Goal: Download file/media

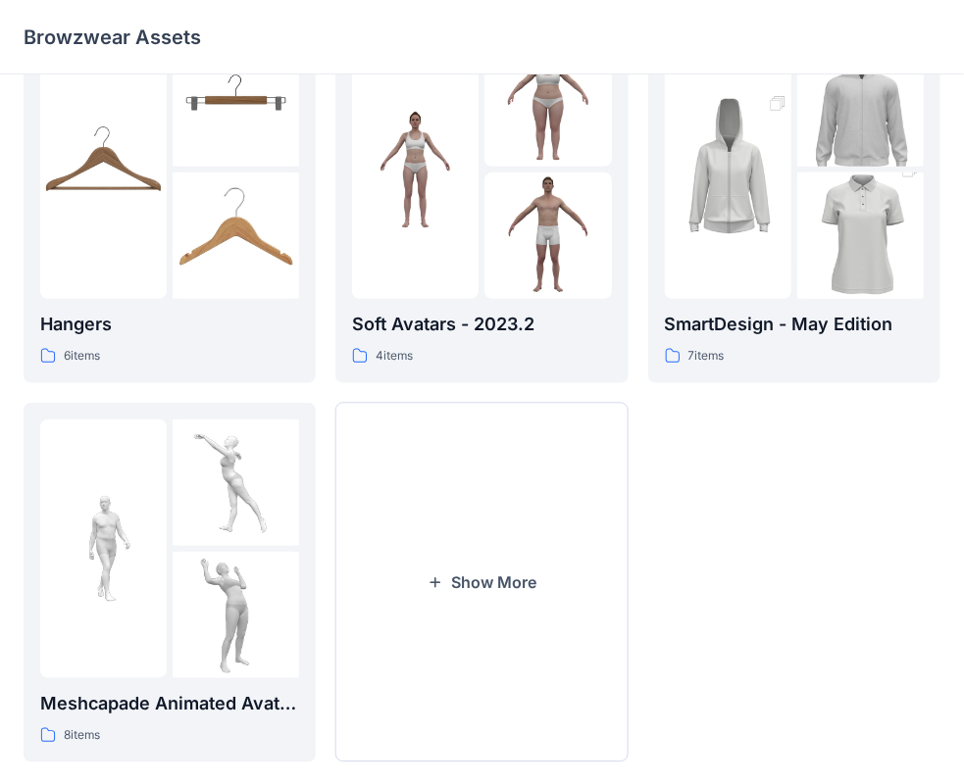
scroll to position [486, 0]
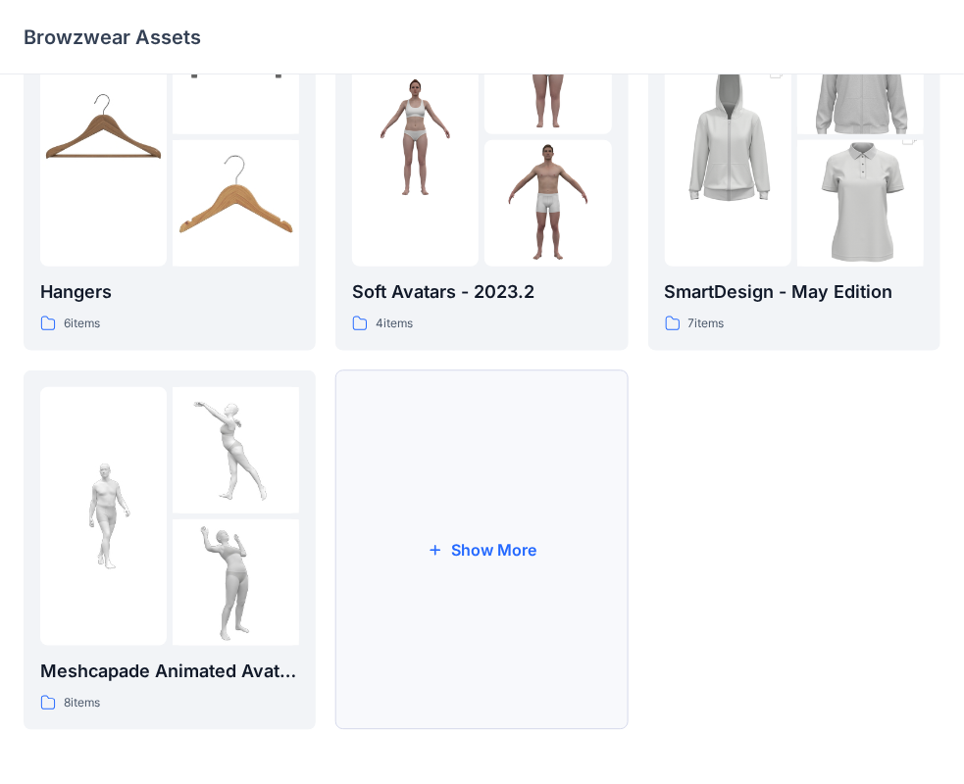
click at [513, 592] on button "Show More" at bounding box center [481, 551] width 292 height 360
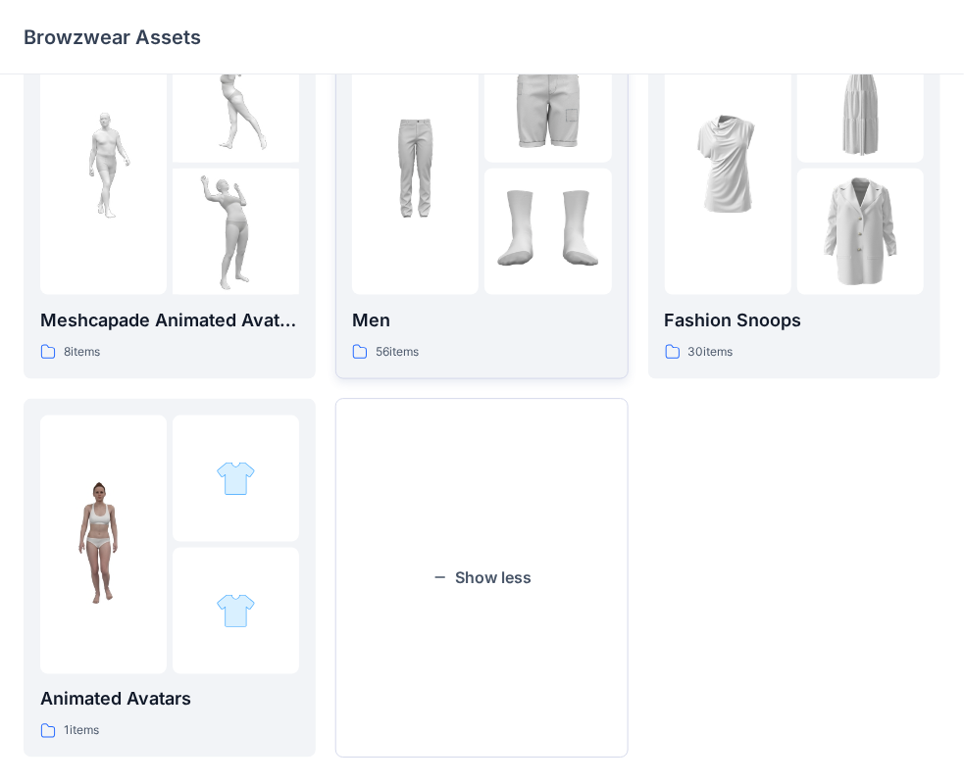
scroll to position [867, 0]
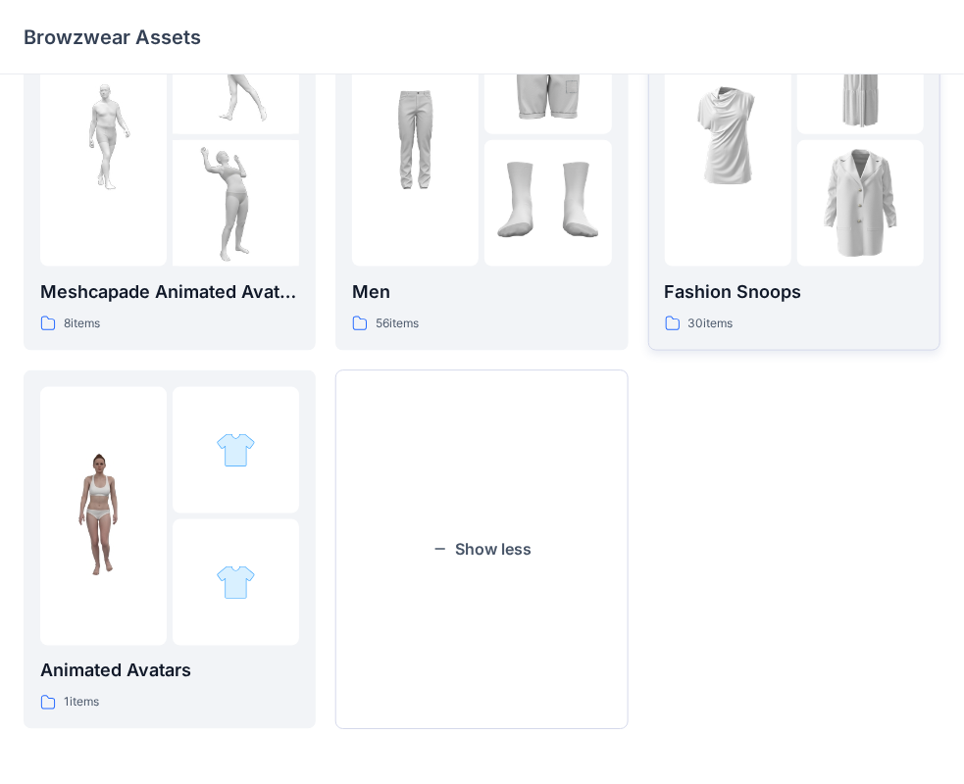
click at [811, 156] on img at bounding box center [860, 203] width 126 height 126
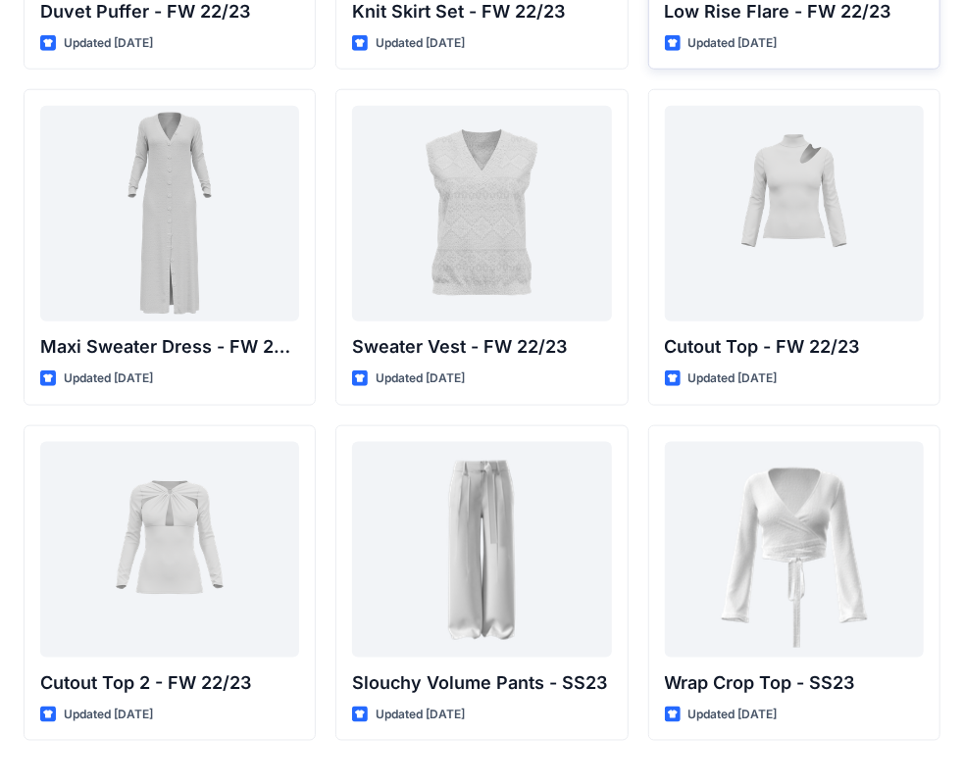
scroll to position [686, 0]
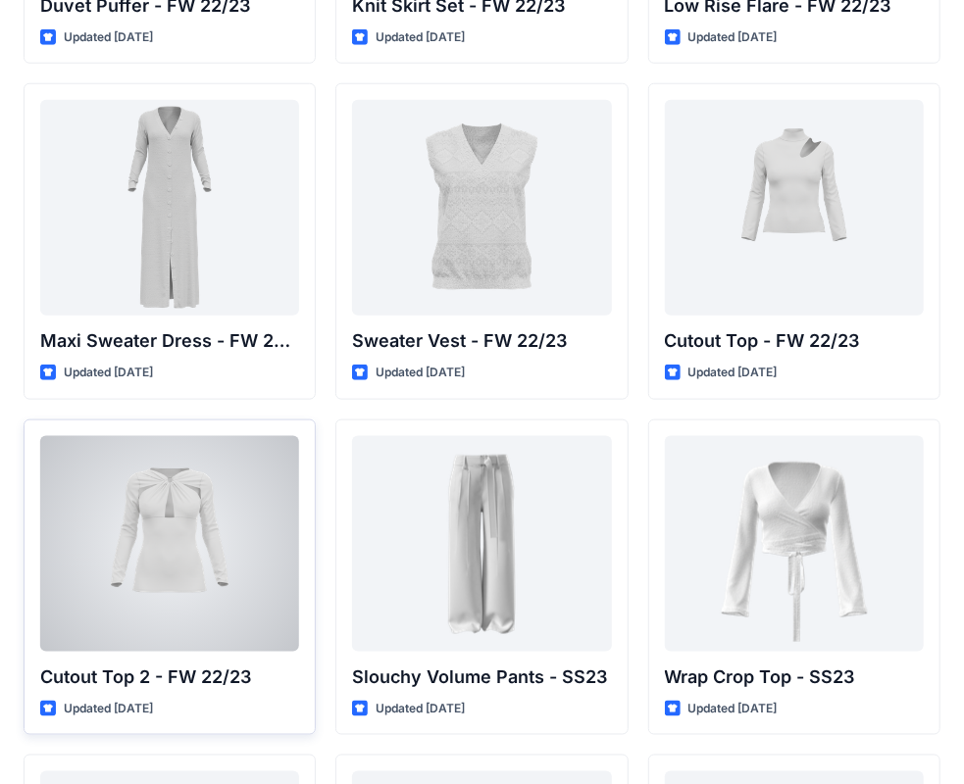
click at [163, 519] on div at bounding box center [169, 544] width 259 height 216
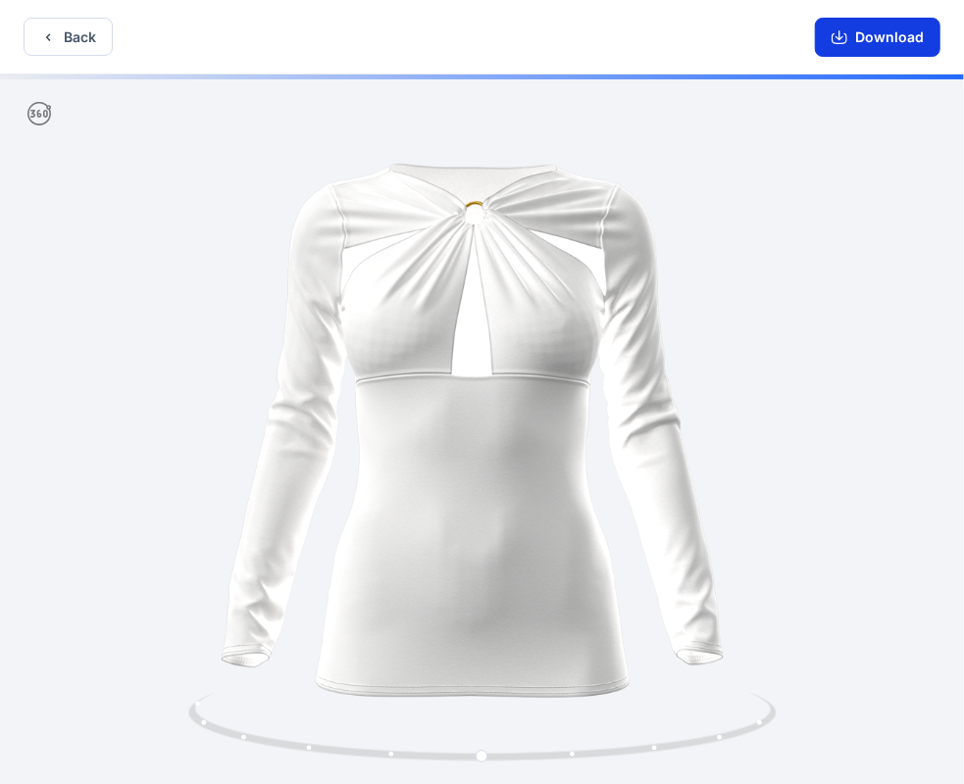
click at [885, 35] on button "Download" at bounding box center [877, 37] width 125 height 39
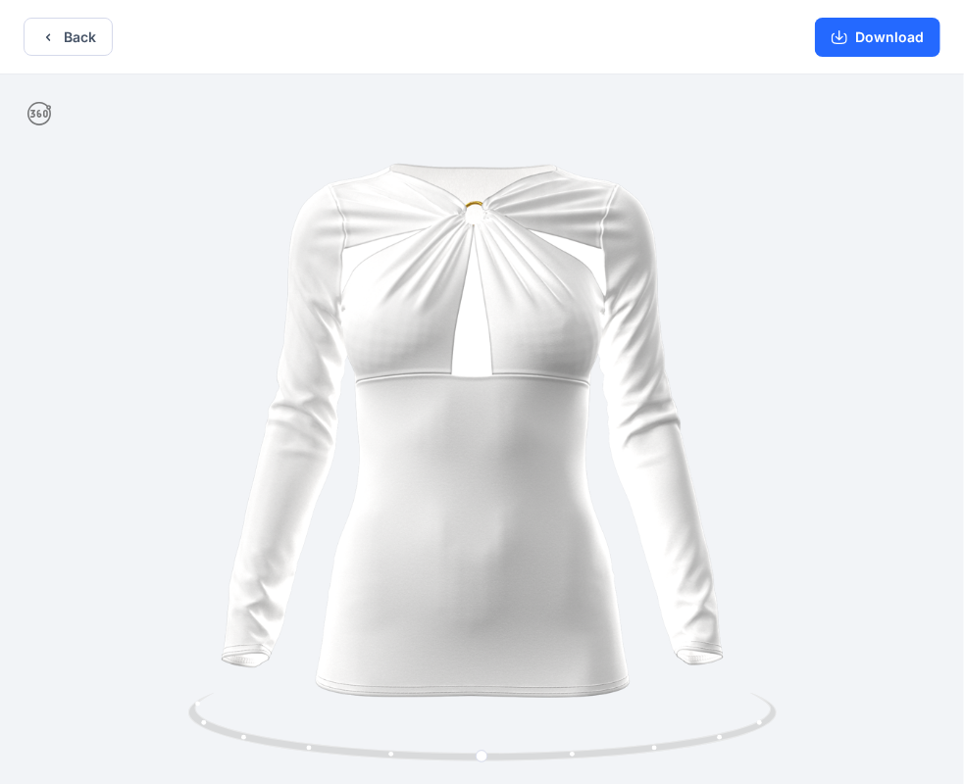
click at [45, 114] on icon at bounding box center [39, 114] width 24 height 24
click at [64, 37] on button "Back" at bounding box center [68, 37] width 89 height 38
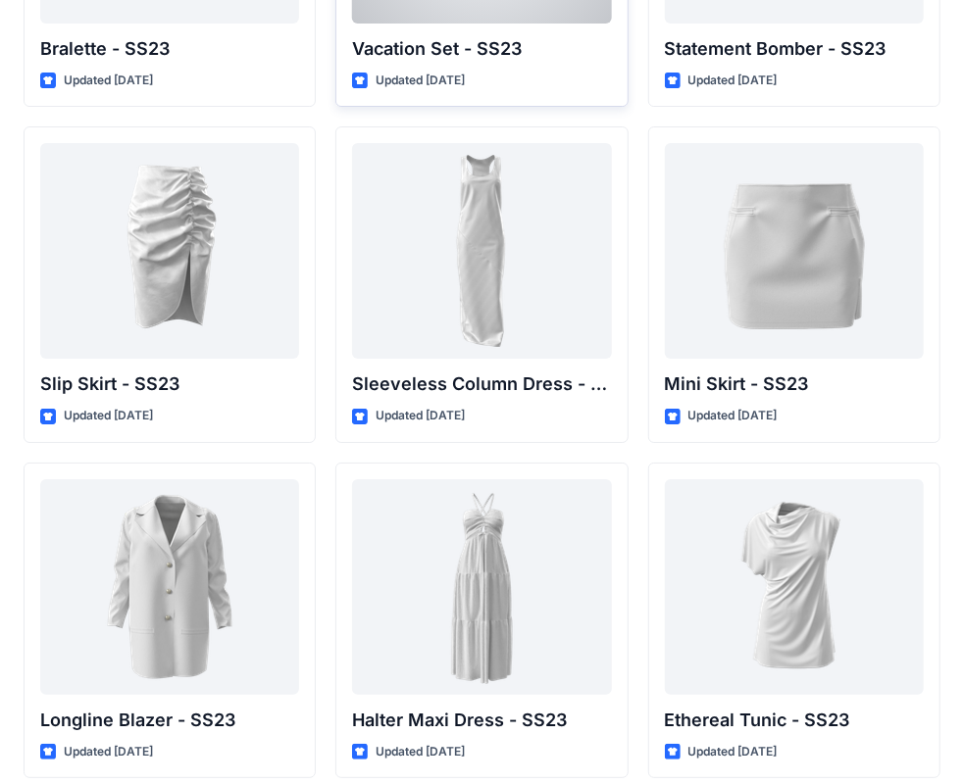
scroll to position [2669, 0]
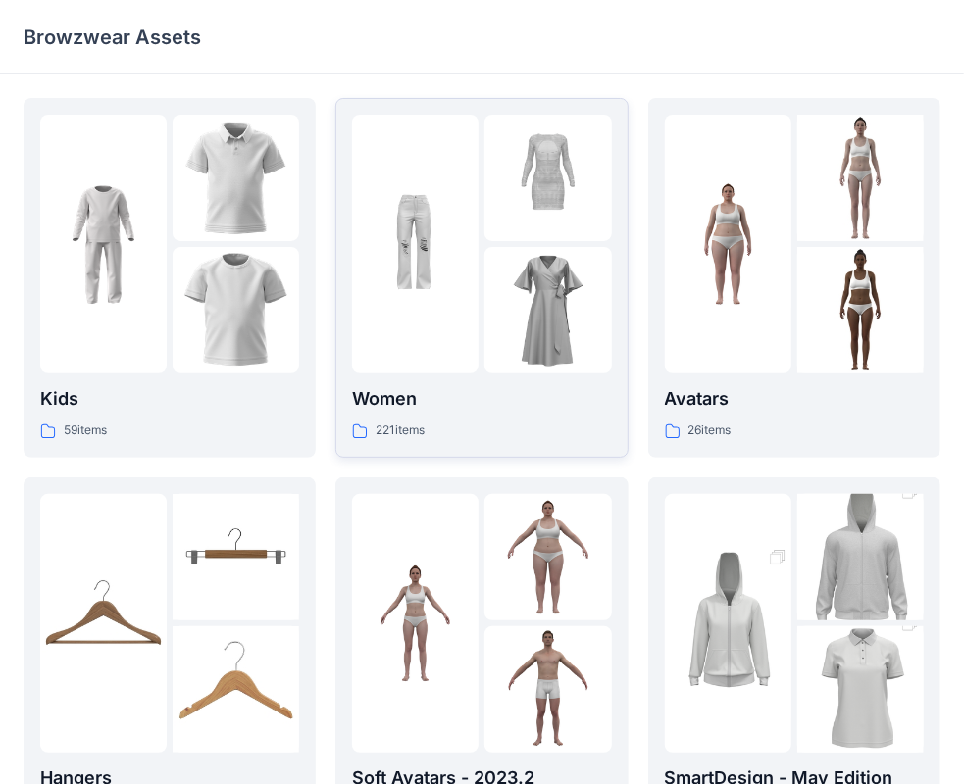
click at [400, 279] on img at bounding box center [415, 244] width 126 height 126
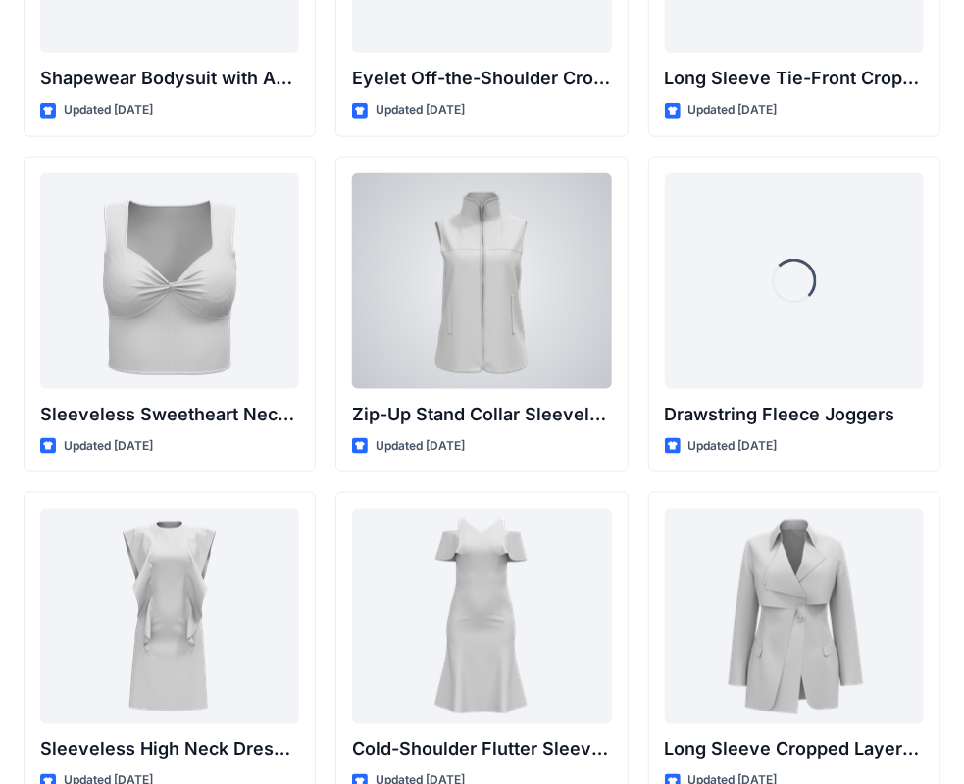
scroll to position [6681, 0]
